Goal: Transaction & Acquisition: Book appointment/travel/reservation

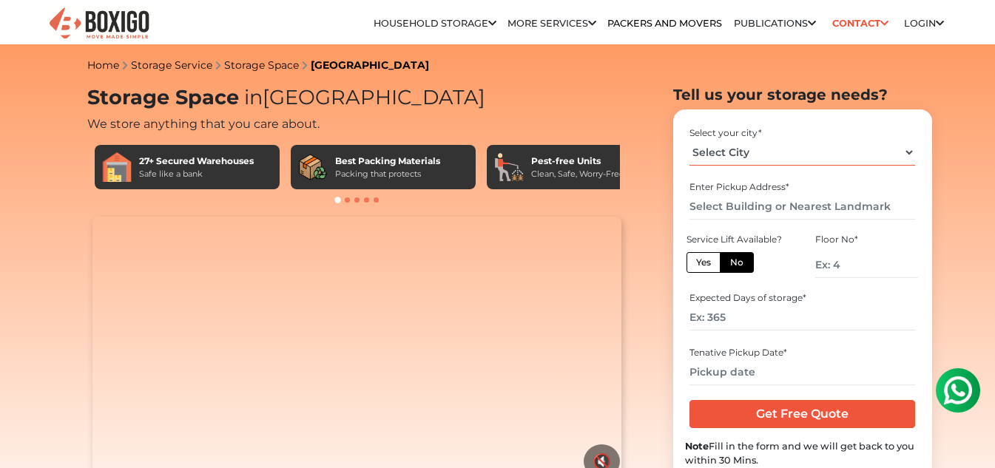
click at [764, 154] on select "Select City [GEOGRAPHIC_DATA] [GEOGRAPHIC_DATA] [GEOGRAPHIC_DATA] [GEOGRAPHIC_D…" at bounding box center [802, 153] width 226 height 26
click at [689, 140] on select "Select City [GEOGRAPHIC_DATA] [GEOGRAPHIC_DATA] [GEOGRAPHIC_DATA] [GEOGRAPHIC_D…" at bounding box center [802, 153] width 226 height 26
click at [723, 212] on input "text" at bounding box center [802, 207] width 226 height 26
click at [753, 147] on select "Select City [GEOGRAPHIC_DATA] [GEOGRAPHIC_DATA] [GEOGRAPHIC_DATA] [GEOGRAPHIC_D…" at bounding box center [802, 153] width 226 height 26
click at [691, 135] on div "Select your city *" at bounding box center [802, 132] width 226 height 13
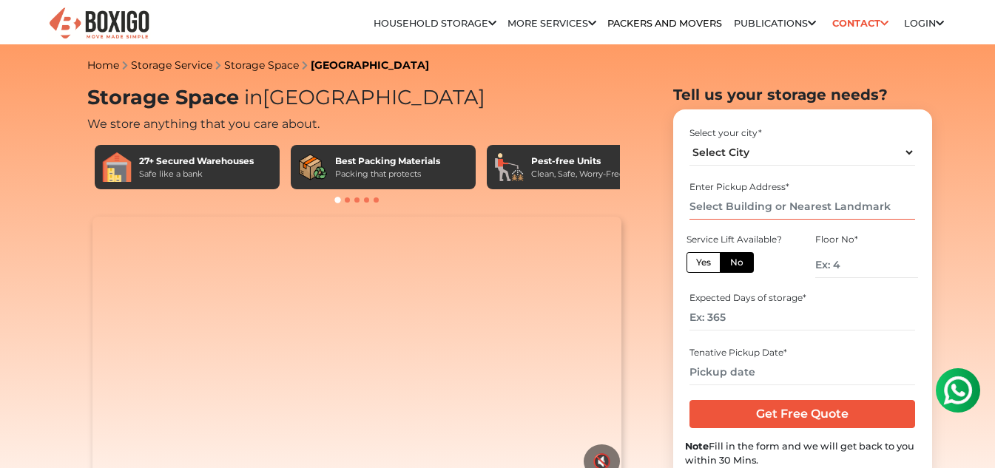
click at [784, 212] on input "text" at bounding box center [802, 207] width 226 height 26
click at [908, 148] on select "Select City [GEOGRAPHIC_DATA] [GEOGRAPHIC_DATA] [GEOGRAPHIC_DATA] [GEOGRAPHIC_D…" at bounding box center [802, 153] width 226 height 26
click at [782, 146] on select "Select City [GEOGRAPHIC_DATA] [GEOGRAPHIC_DATA] [GEOGRAPHIC_DATA] [GEOGRAPHIC_D…" at bounding box center [802, 153] width 226 height 26
click at [790, 210] on input "text" at bounding box center [802, 207] width 226 height 26
click at [763, 155] on select "Select City [GEOGRAPHIC_DATA] [GEOGRAPHIC_DATA] [GEOGRAPHIC_DATA] [GEOGRAPHIC_D…" at bounding box center [802, 153] width 226 height 26
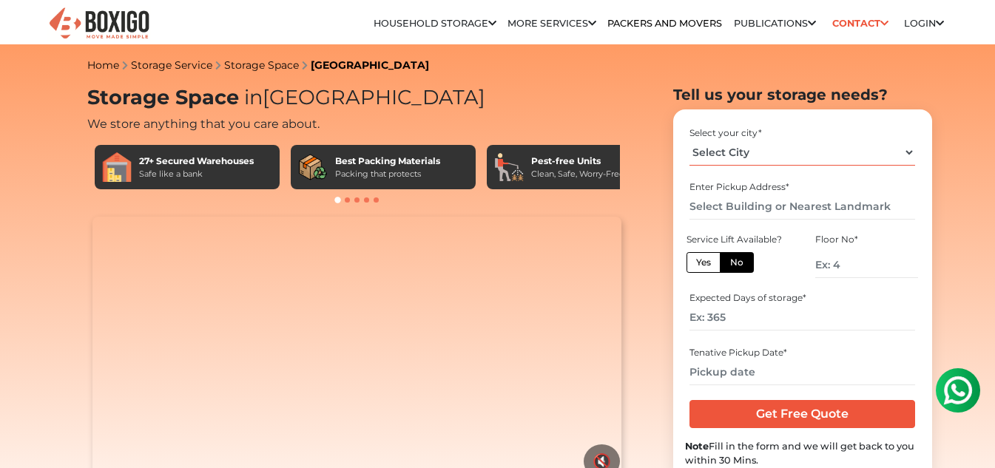
select select "[GEOGRAPHIC_DATA]"
click at [689, 140] on select "Select City [GEOGRAPHIC_DATA] [GEOGRAPHIC_DATA] [GEOGRAPHIC_DATA] [GEOGRAPHIC_D…" at bounding box center [802, 153] width 226 height 26
click at [758, 213] on input "text" at bounding box center [802, 207] width 226 height 26
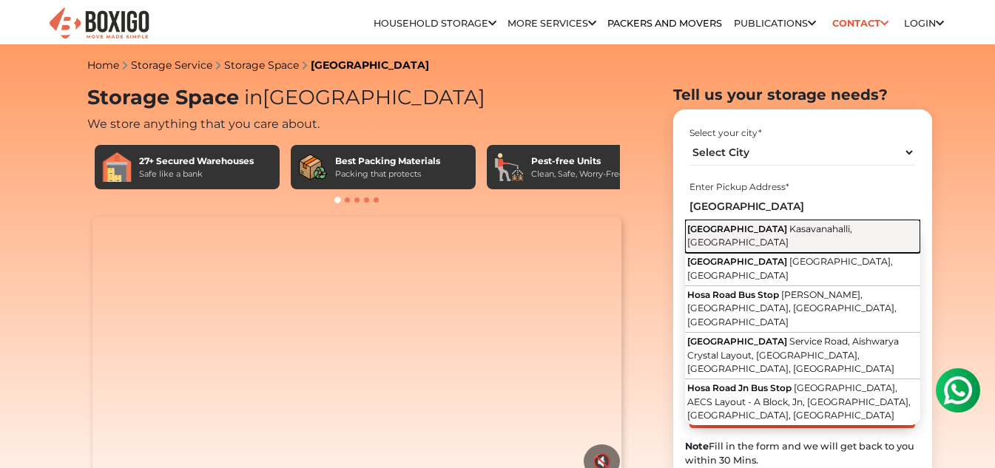
click at [740, 234] on span "Kasavanahalli, [GEOGRAPHIC_DATA]" at bounding box center [769, 235] width 165 height 25
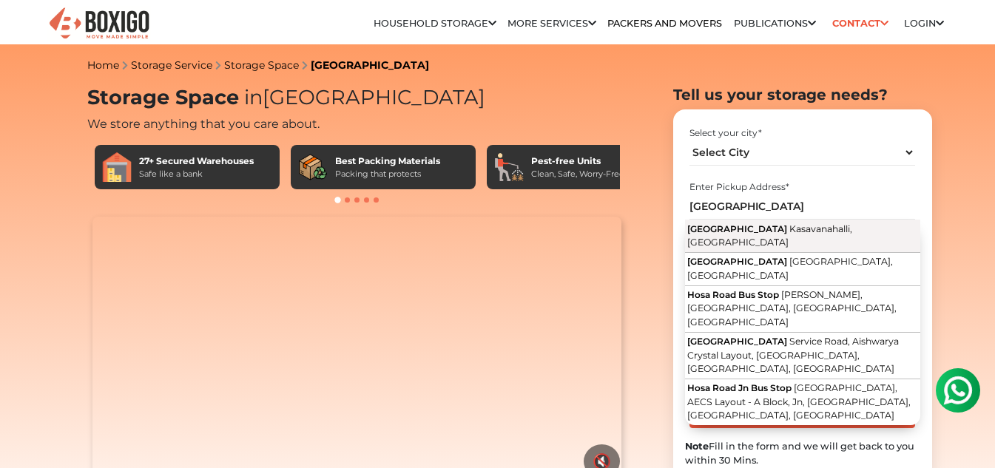
type input "[GEOGRAPHIC_DATA], [GEOGRAPHIC_DATA]"
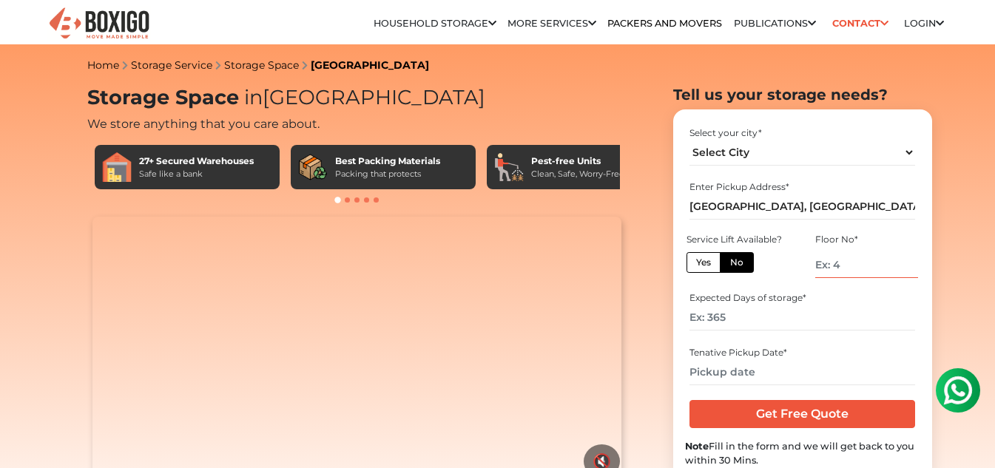
click at [839, 271] on input "number" at bounding box center [866, 265] width 102 height 26
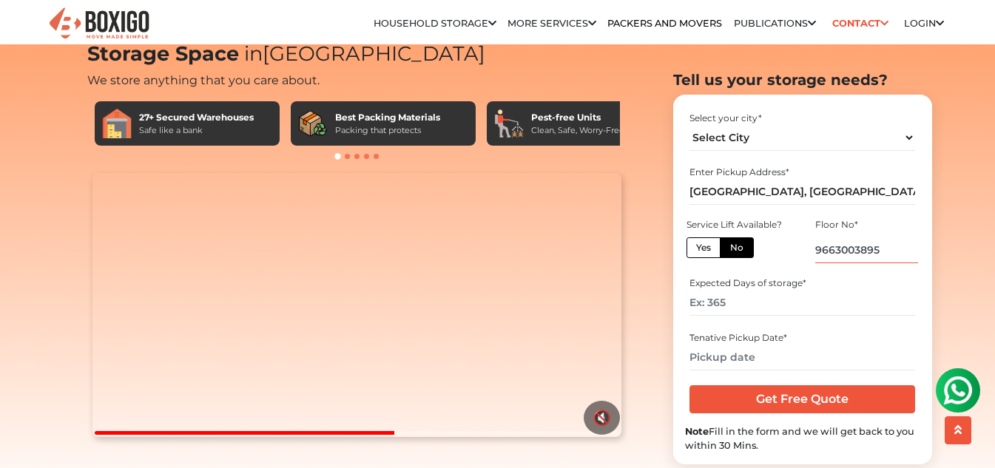
scroll to position [44, 0]
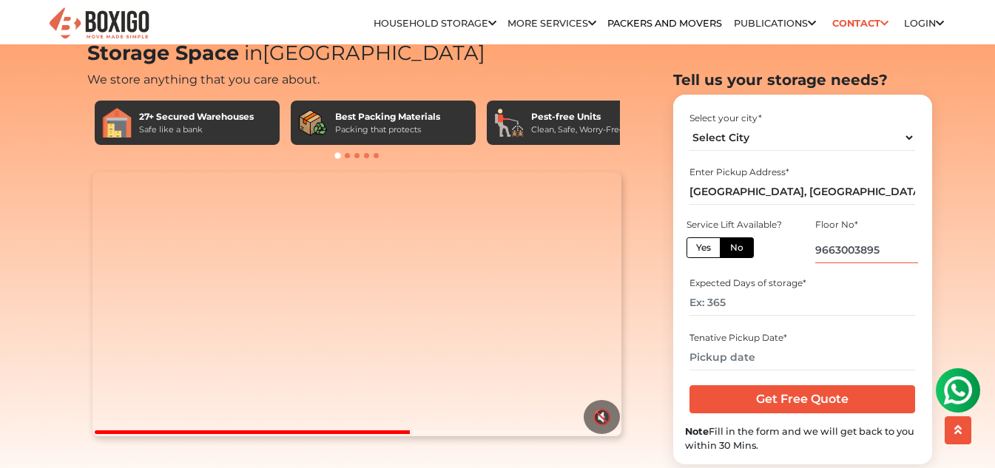
type input "9663003895"
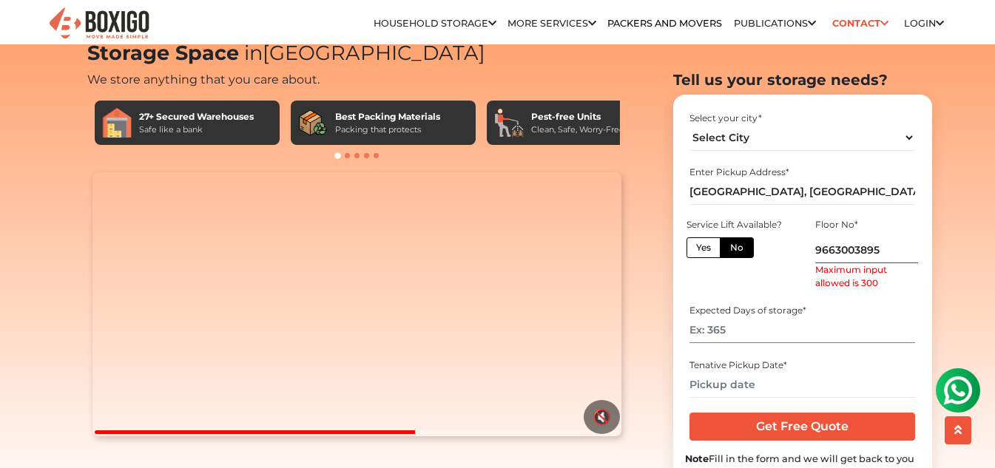
click at [763, 301] on div "Expected Days of storage *" at bounding box center [802, 323] width 235 height 49
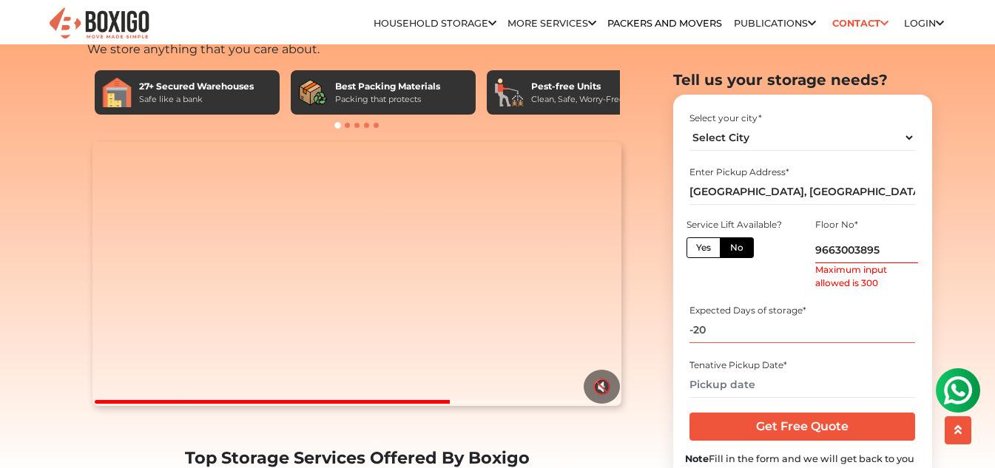
scroll to position [77, 0]
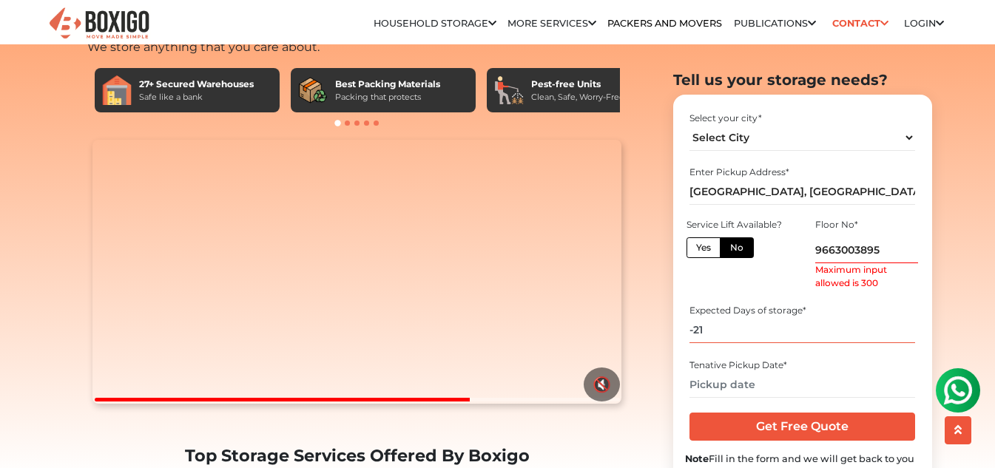
type input "-21"
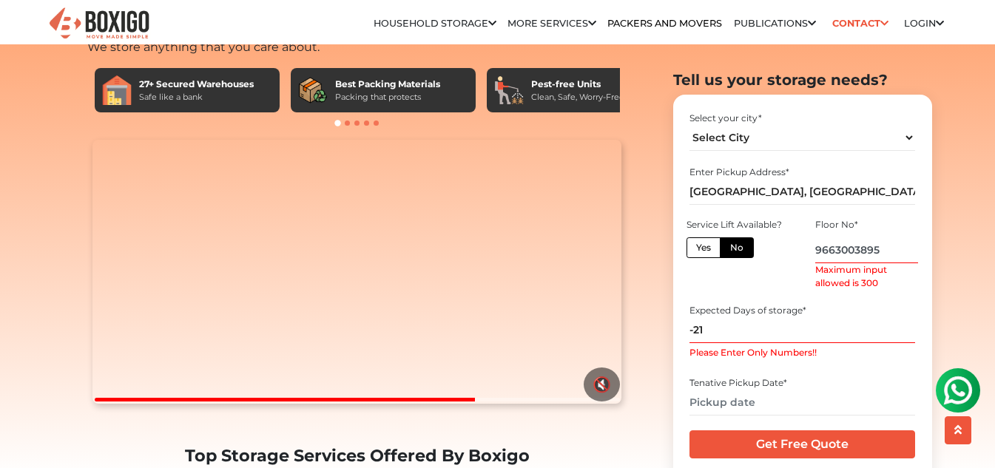
click at [837, 247] on input "9663003895" at bounding box center [866, 250] width 102 height 26
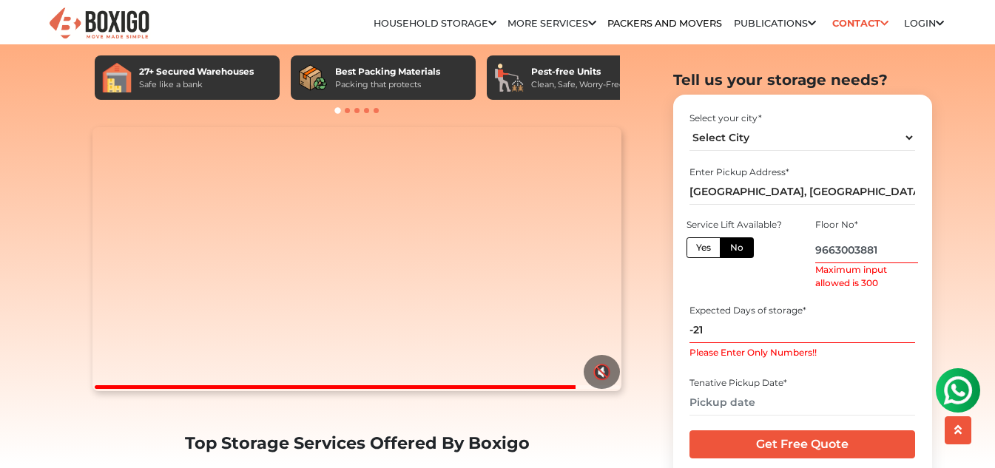
scroll to position [91, 0]
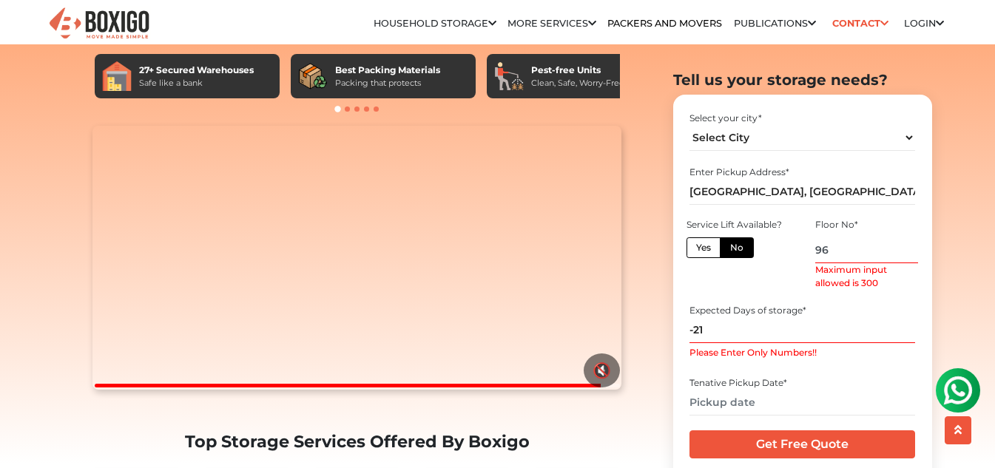
type input "9"
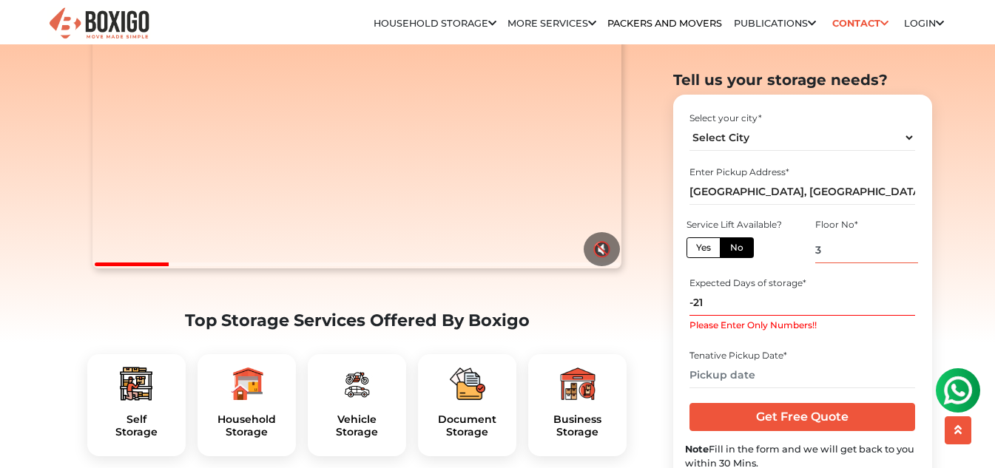
scroll to position [215, 0]
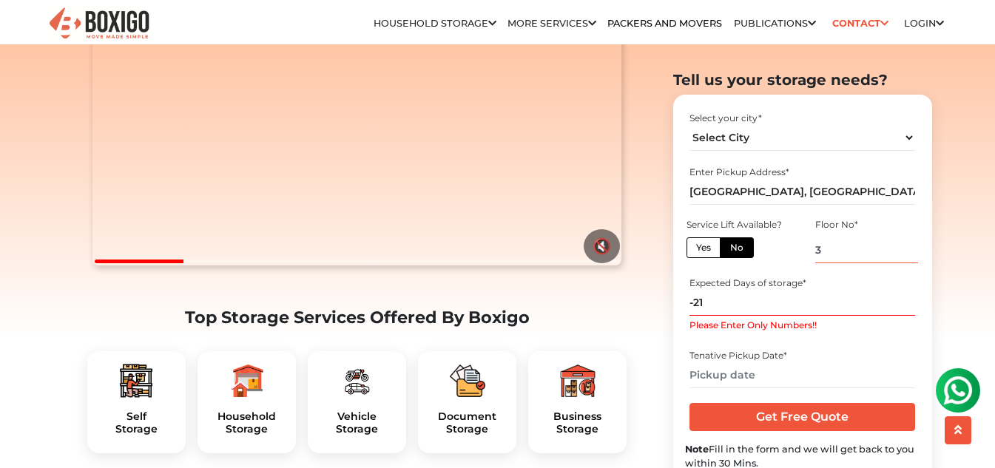
type input "3"
click at [763, 373] on input "text" at bounding box center [802, 375] width 226 height 26
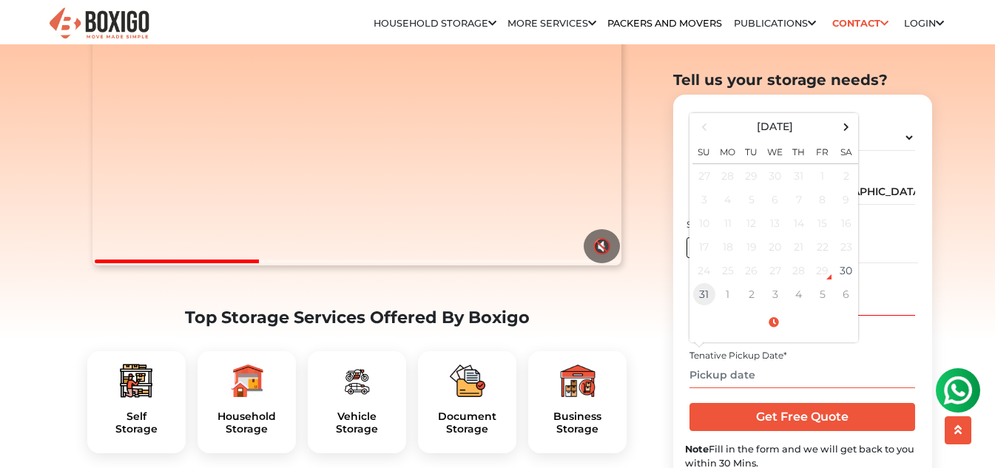
click at [705, 296] on td "31" at bounding box center [704, 294] width 24 height 24
type input "[DATE] 12:00 AM"
click at [851, 369] on input "[DATE] 12:00 AM" at bounding box center [802, 375] width 226 height 26
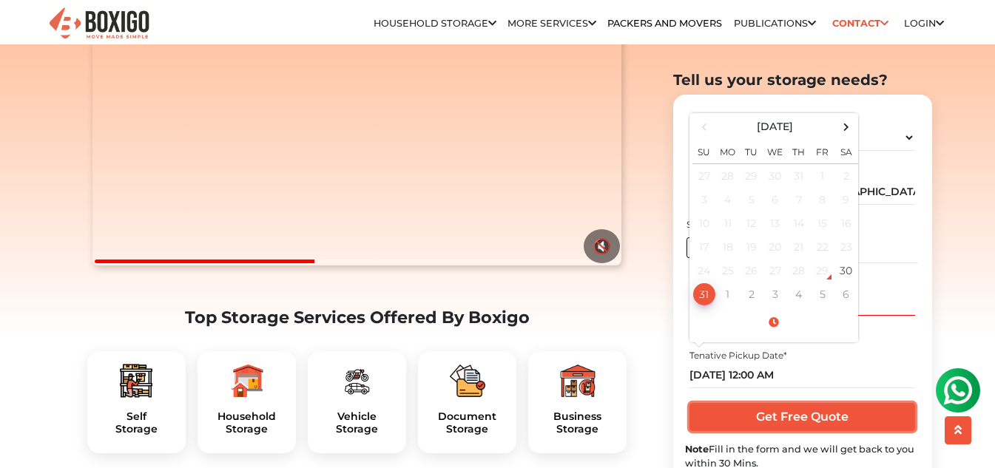
click at [802, 416] on input "Get Free Quote" at bounding box center [802, 417] width 226 height 28
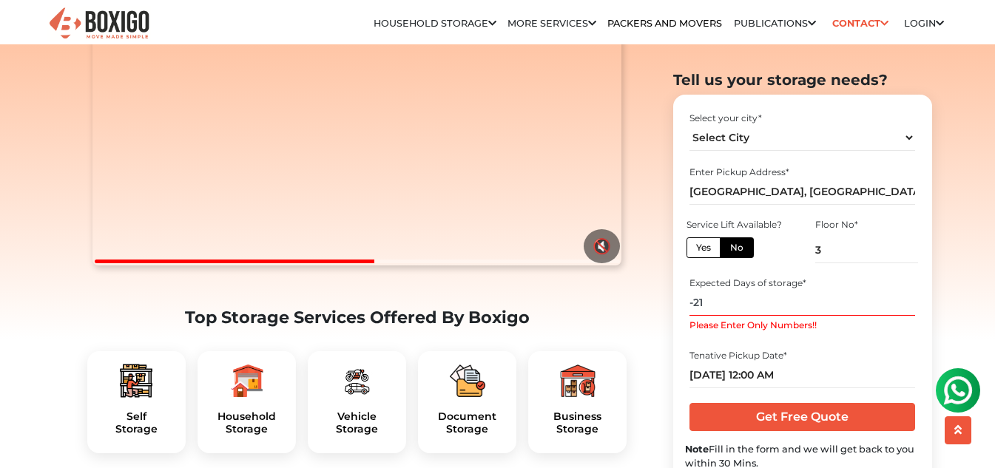
type input "-2"
click at [759, 300] on input "Required." at bounding box center [802, 303] width 226 height 26
type input "2"
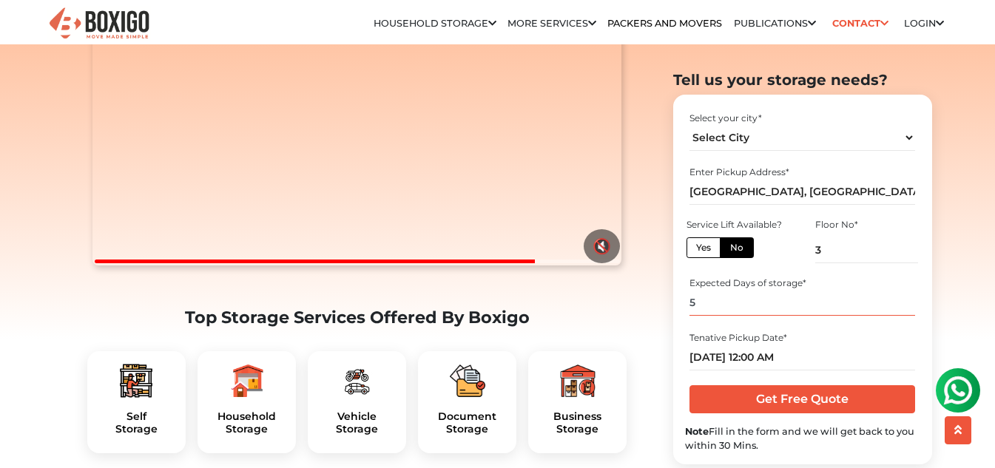
type input "5"
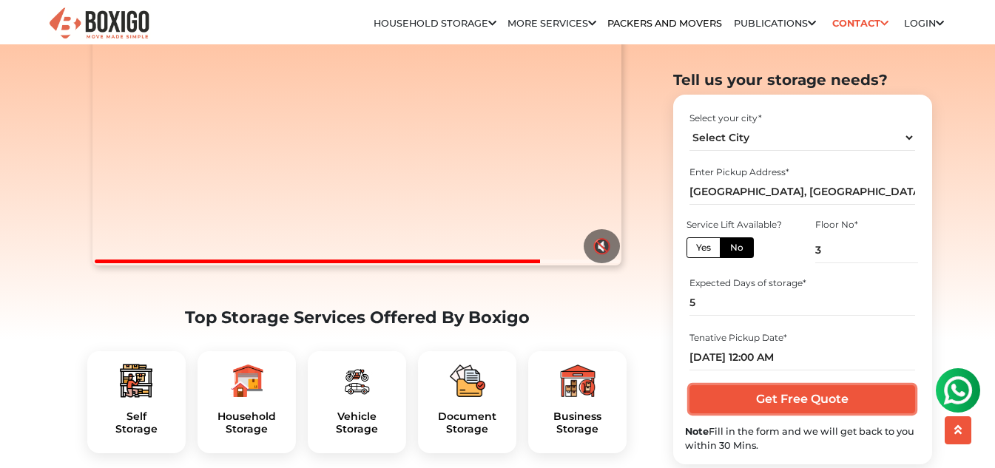
click at [839, 399] on input "Get Free Quote" at bounding box center [802, 399] width 226 height 28
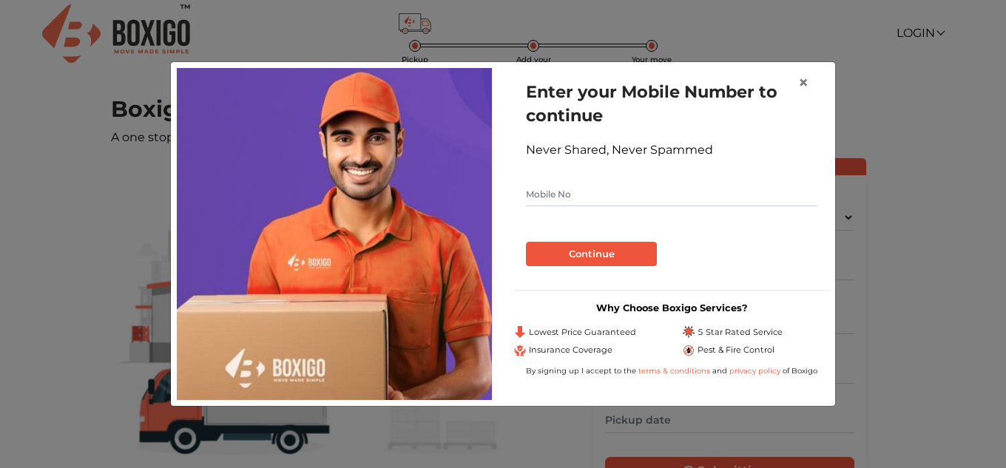
click at [669, 200] on input "text" at bounding box center [671, 195] width 291 height 24
type input "9663003895"
click at [621, 251] on button "Continue" at bounding box center [591, 254] width 131 height 25
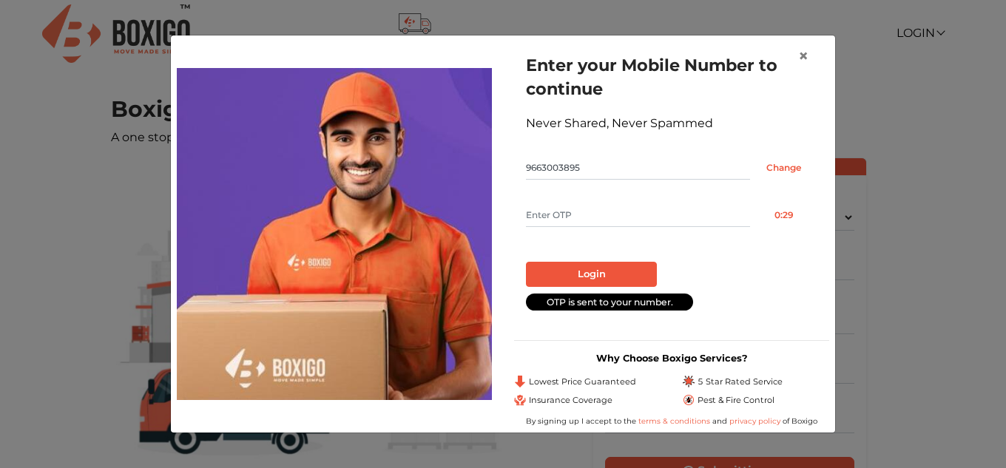
click at [584, 209] on input "text" at bounding box center [638, 215] width 224 height 24
type input "8408"
click at [553, 274] on button "Login" at bounding box center [591, 274] width 131 height 25
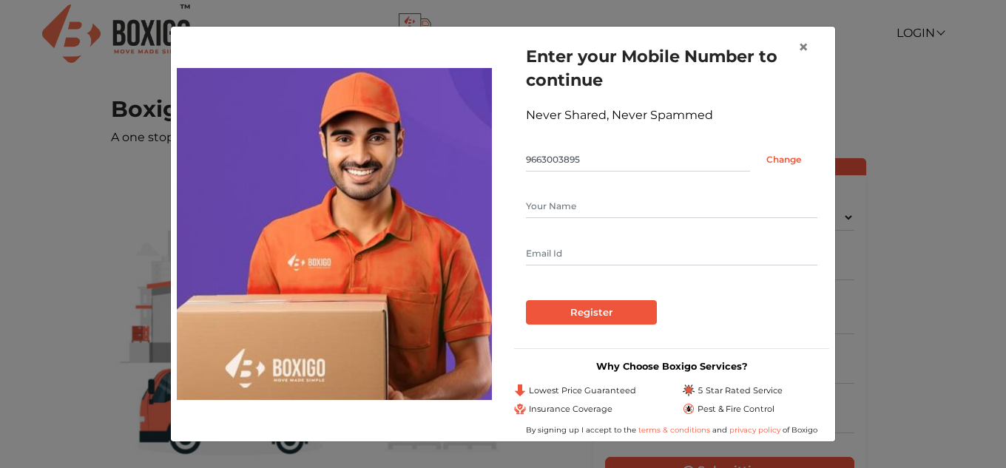
click at [567, 196] on input "text" at bounding box center [671, 207] width 291 height 24
type input "vinay Kumar HC"
type input "vinaykumarhc95@gmail.com"
click at [622, 313] on input "Register" at bounding box center [591, 312] width 131 height 25
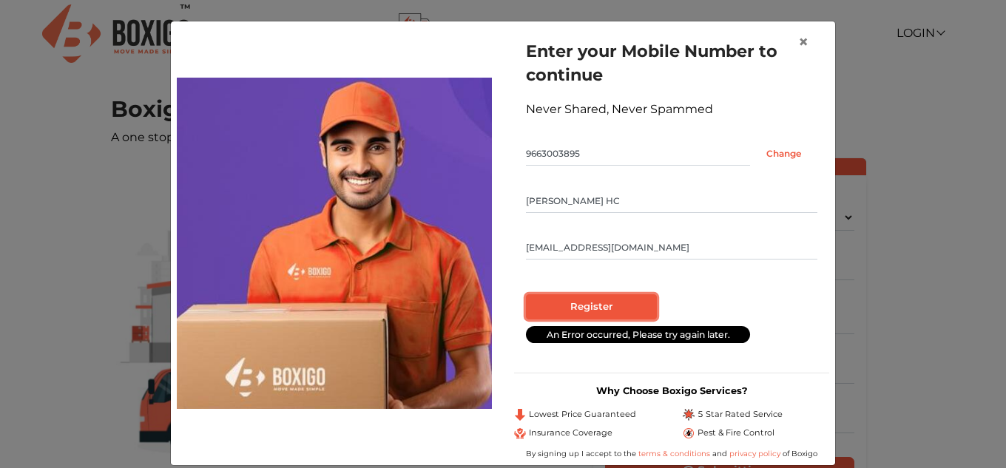
scroll to position [18, 0]
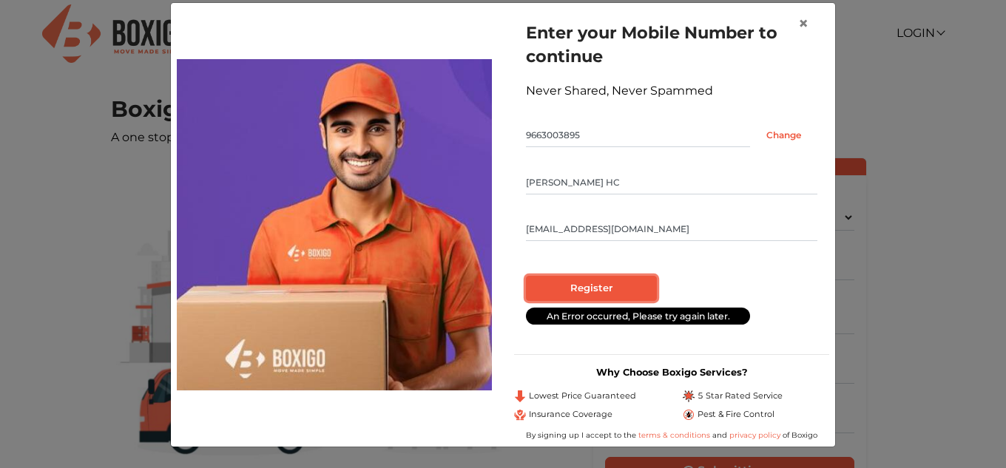
click at [606, 288] on input "Register" at bounding box center [591, 288] width 131 height 25
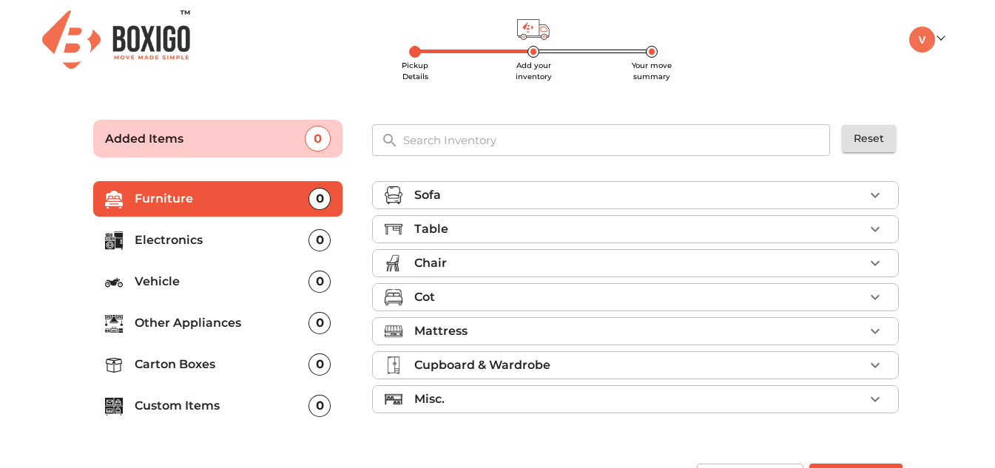
scroll to position [38, 0]
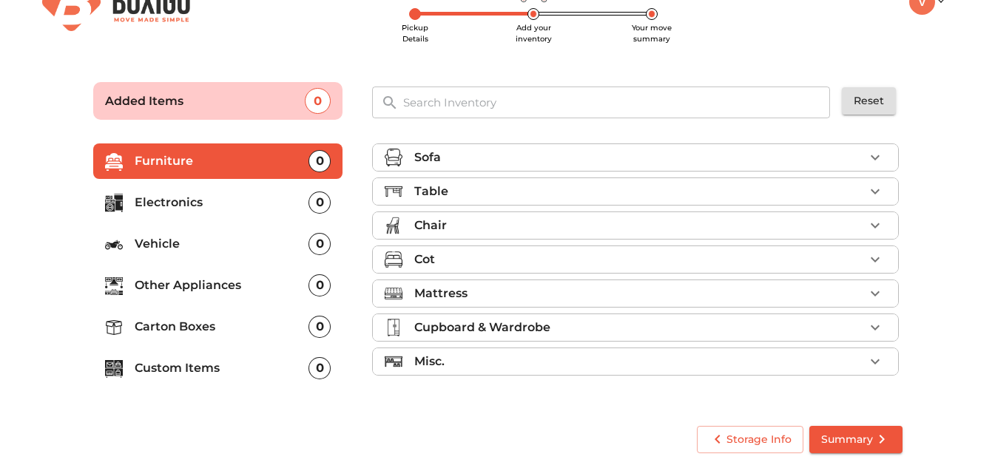
click at [771, 160] on div "Sofa" at bounding box center [639, 158] width 450 height 18
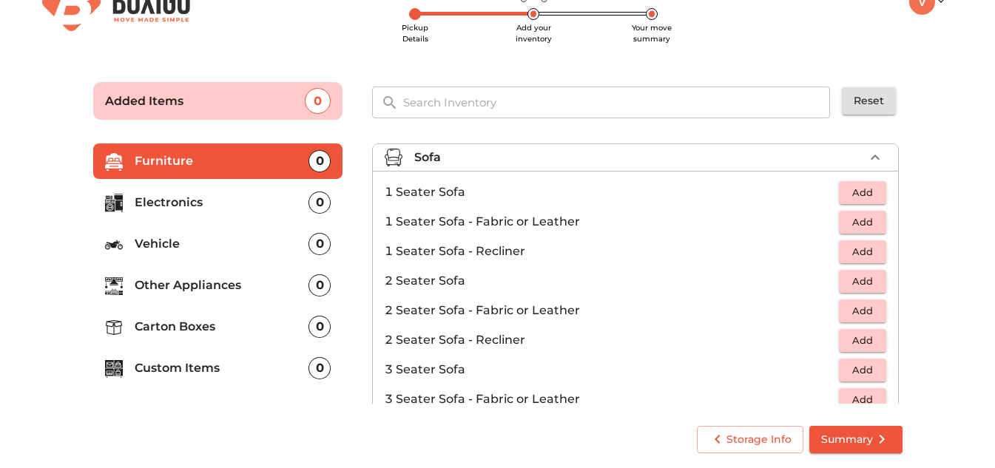
click at [771, 160] on div "Sofa" at bounding box center [639, 158] width 450 height 18
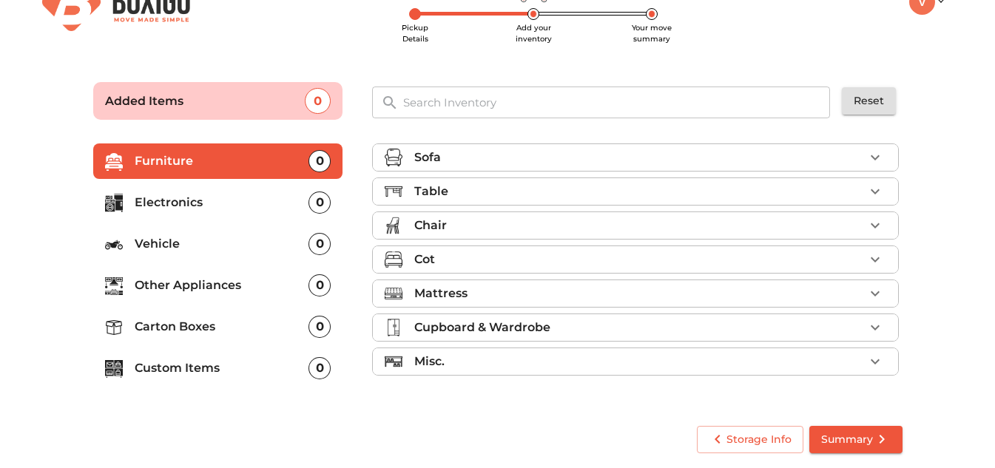
click at [618, 338] on li "Cupboard & Wardrobe" at bounding box center [635, 327] width 525 height 27
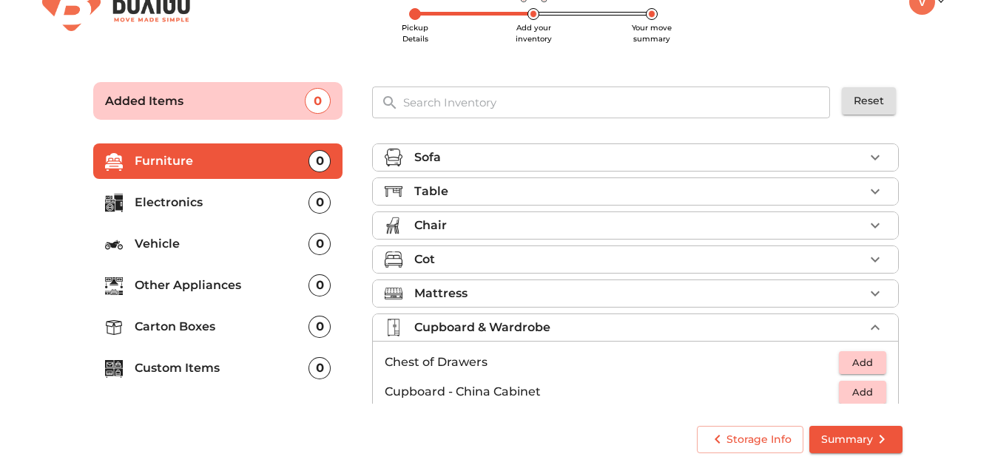
click at [618, 338] on li "Cupboard & Wardrobe" at bounding box center [635, 327] width 525 height 27
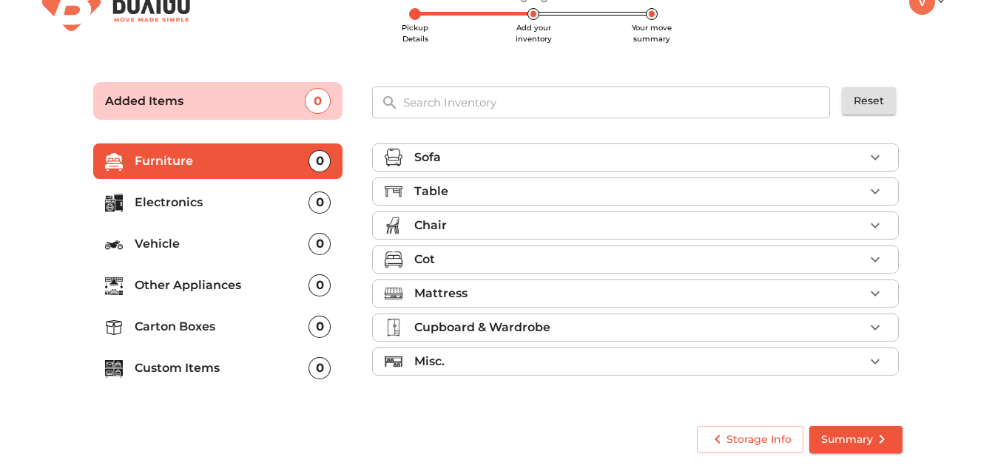
click at [598, 357] on div "Misc." at bounding box center [639, 362] width 450 height 18
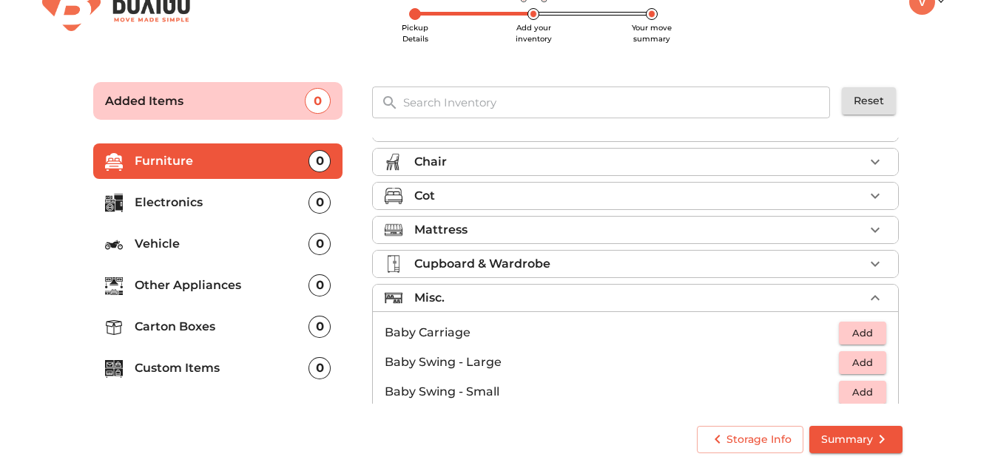
scroll to position [70, 0]
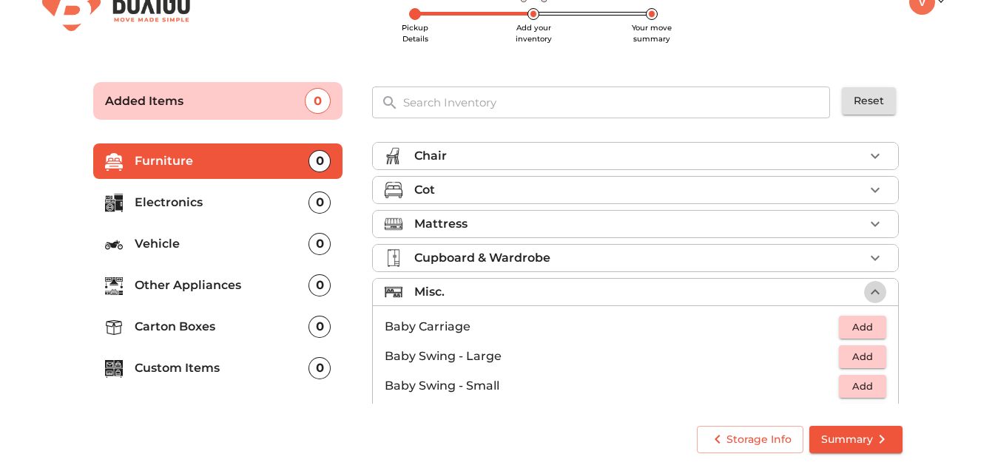
click at [866, 293] on icon "button" at bounding box center [875, 292] width 18 height 18
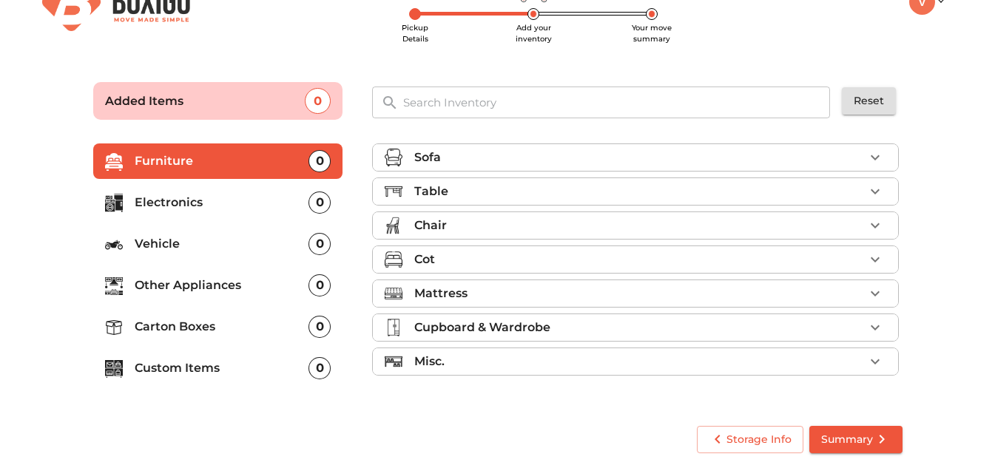
scroll to position [0, 0]
click at [247, 189] on li "Electronics 0" at bounding box center [218, 203] width 250 height 36
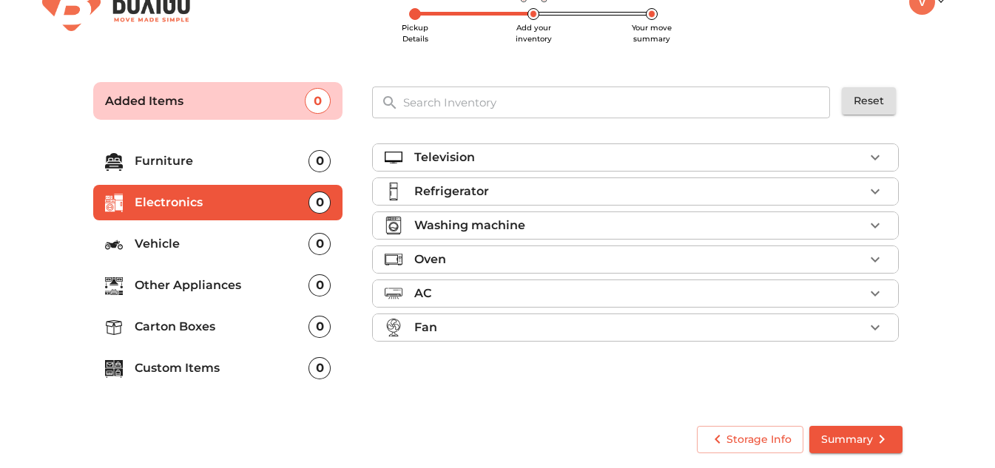
click at [492, 180] on li "Refrigerator" at bounding box center [635, 191] width 525 height 27
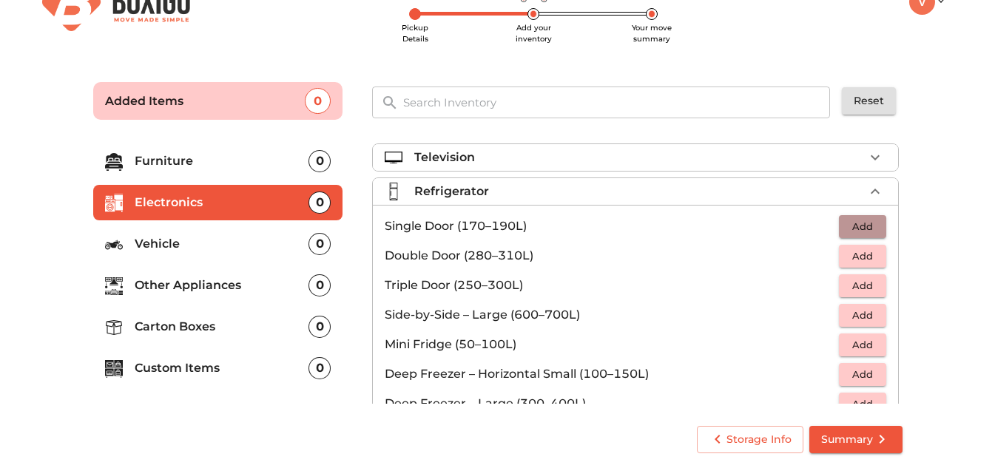
click at [864, 216] on button "Add" at bounding box center [862, 226] width 47 height 23
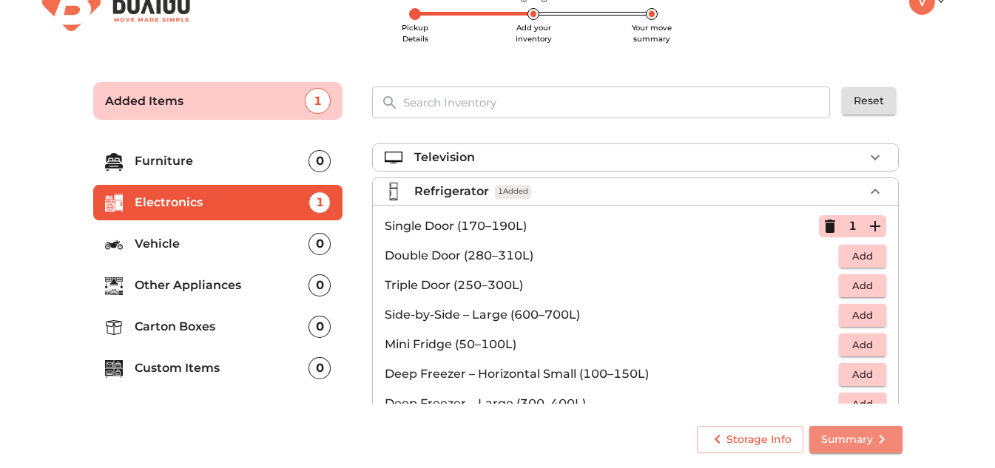
click at [848, 445] on span "Summary" at bounding box center [856, 439] width 70 height 18
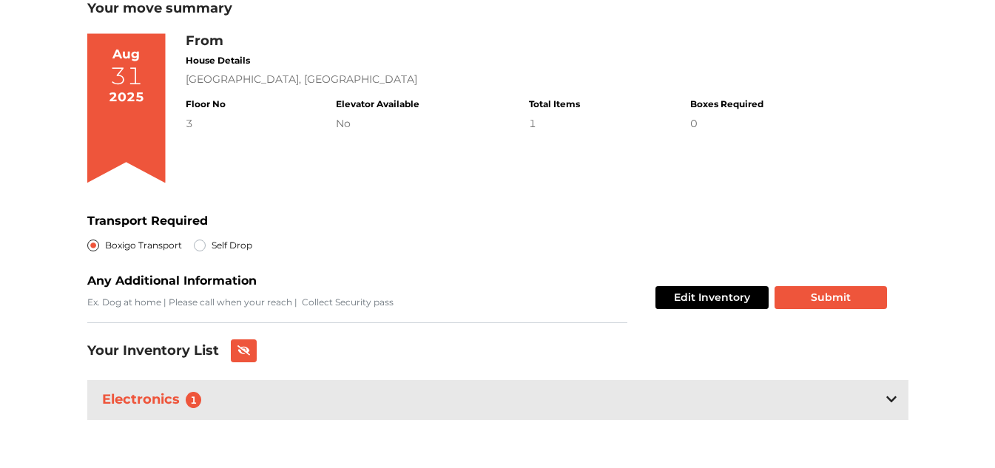
scroll to position [107, 0]
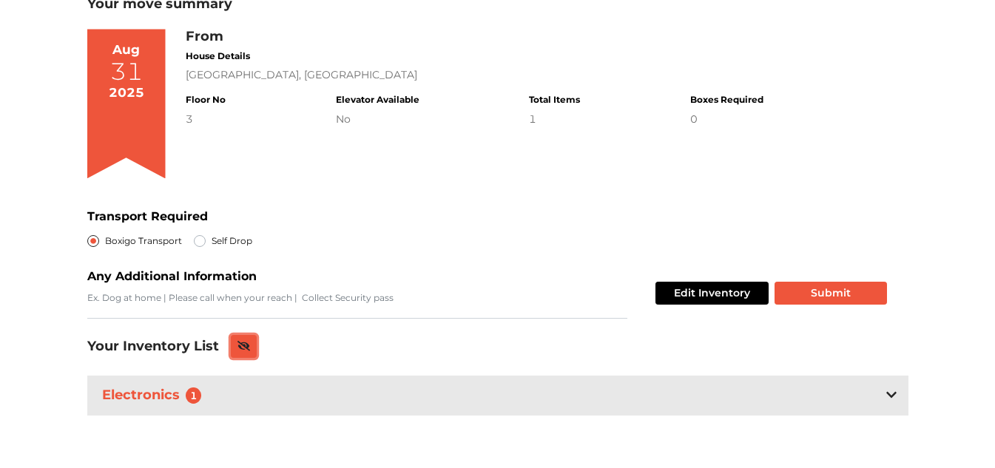
click at [237, 351] on icon at bounding box center [243, 346] width 13 height 10
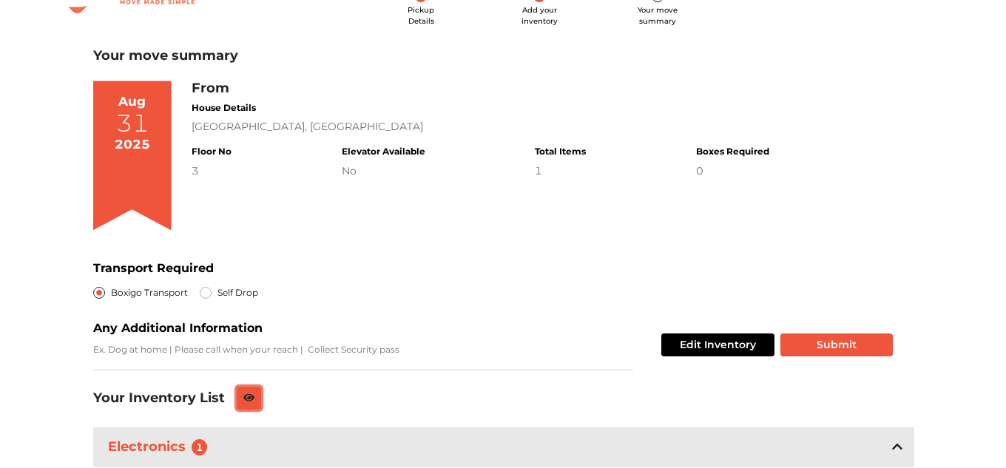
scroll to position [52, 0]
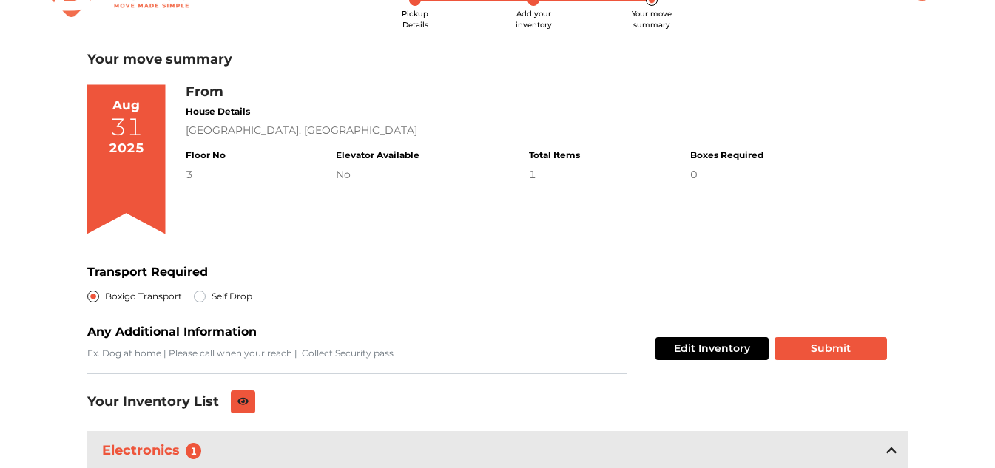
click at [822, 330] on div "Edit Inventory Submit" at bounding box center [767, 348] width 237 height 51
click at [825, 335] on div "Edit Inventory Submit" at bounding box center [767, 348] width 237 height 51
click at [824, 351] on button "Submit" at bounding box center [830, 348] width 112 height 23
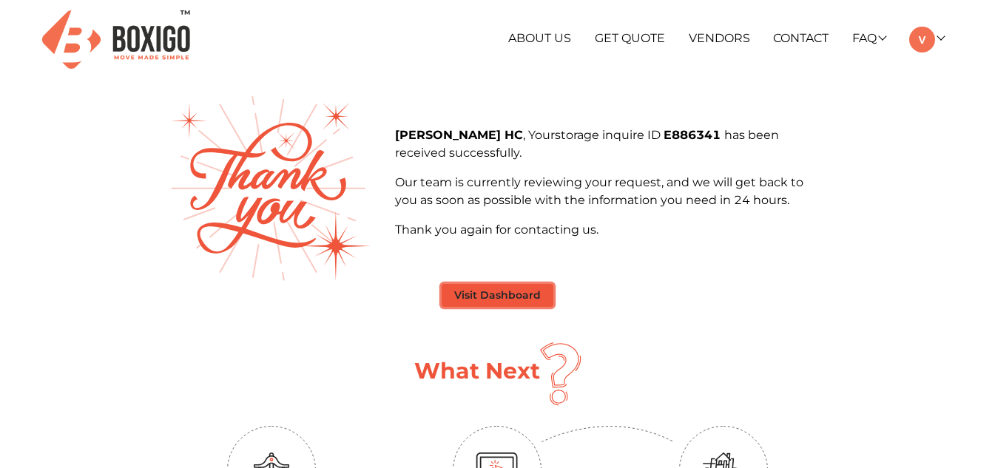
click at [504, 287] on button "Visit Dashboard" at bounding box center [498, 295] width 112 height 23
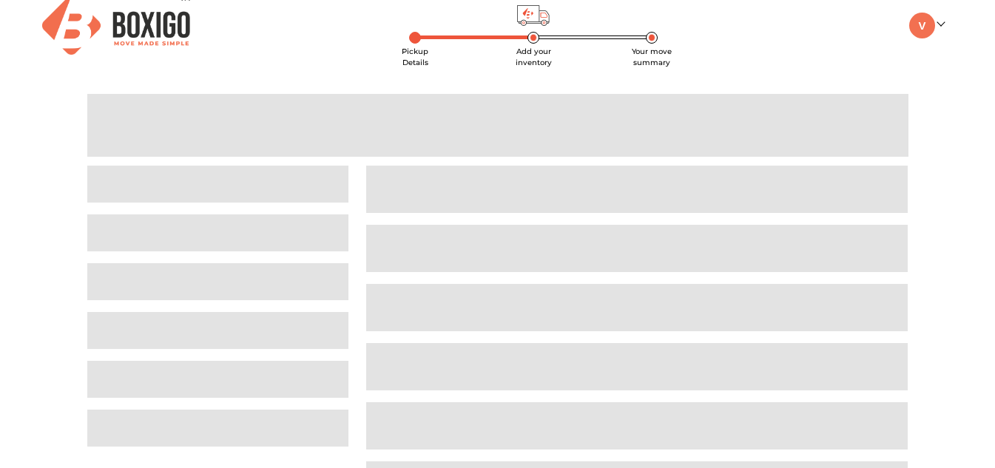
scroll to position [38, 0]
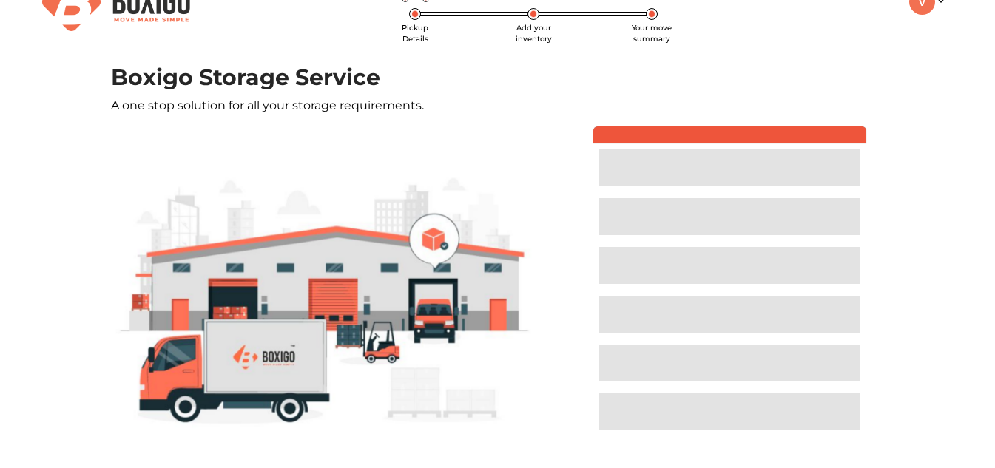
scroll to position [6, 0]
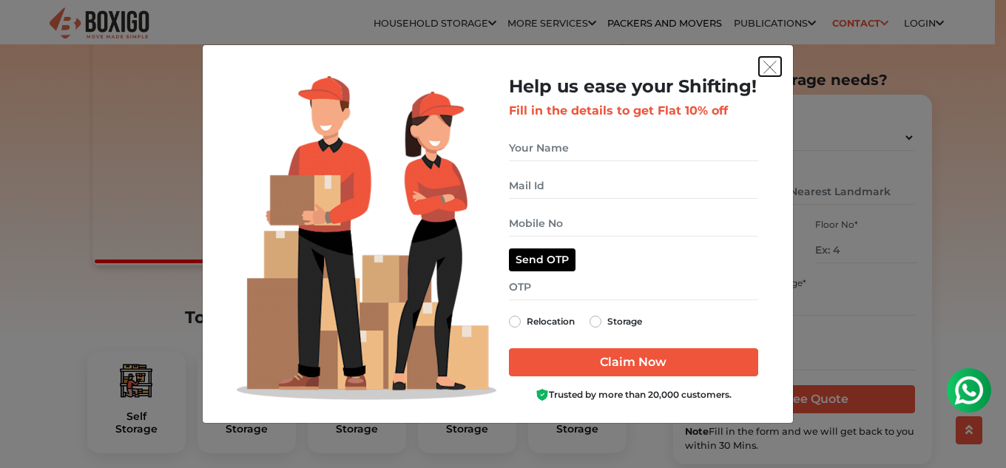
click at [777, 61] on button "get free quote dialog" at bounding box center [770, 66] width 22 height 19
